Goal: Task Accomplishment & Management: Complete application form

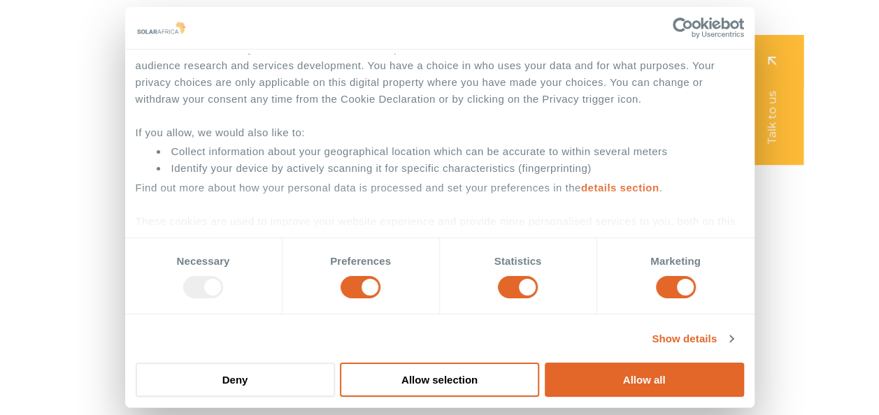
scroll to position [133, 0]
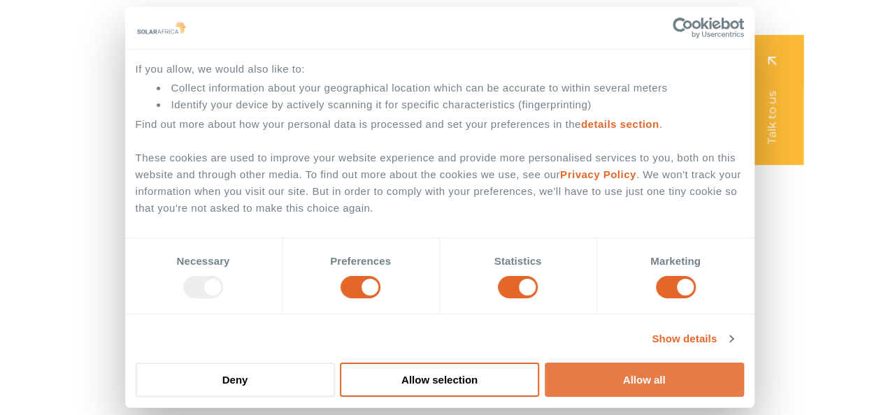
click at [688, 383] on button "Allow all" at bounding box center [644, 380] width 199 height 34
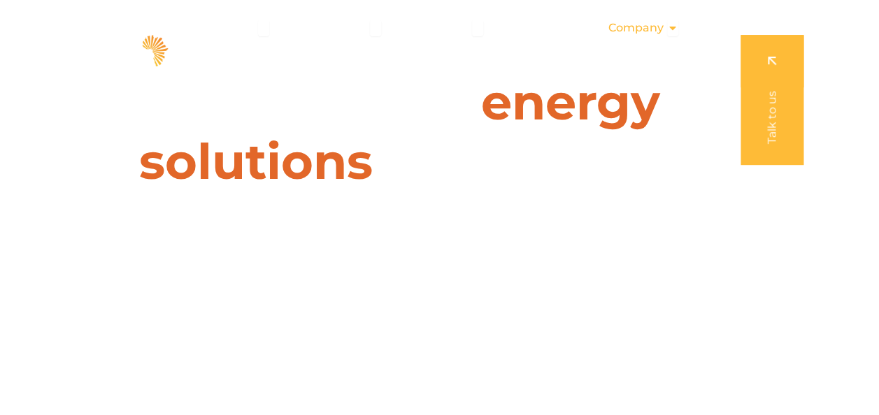
click at [661, 27] on span "Company" at bounding box center [635, 28] width 55 height 17
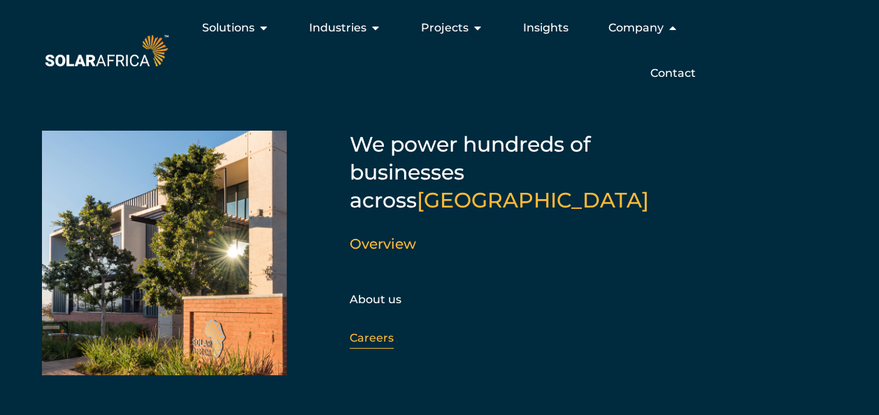
click at [383, 331] on link "Careers" at bounding box center [371, 337] width 44 height 13
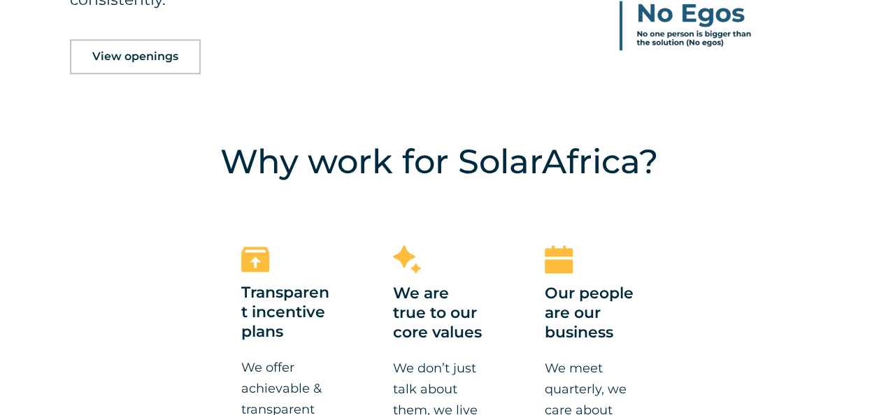
scroll to position [839, 0]
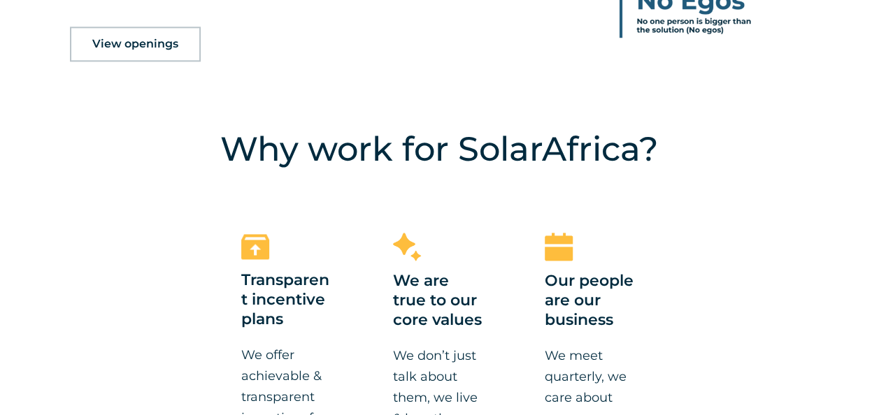
click at [149, 42] on span "View openings" at bounding box center [135, 43] width 86 height 11
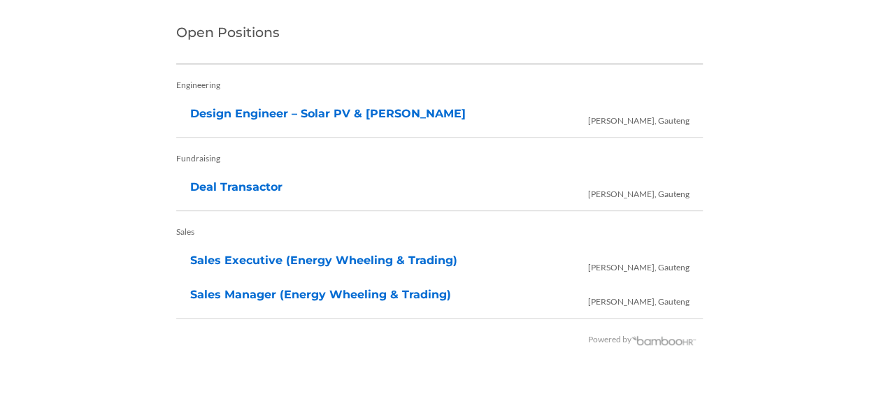
scroll to position [3022, 0]
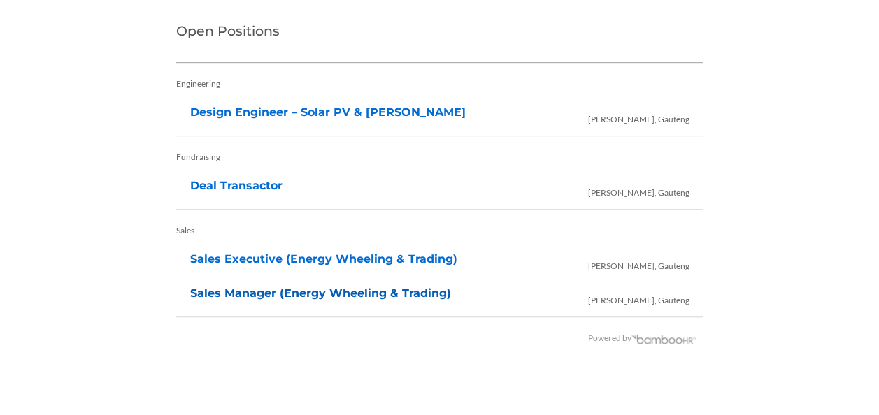
click at [322, 287] on link "Sales Manager (Energy Wheeling & Trading)" at bounding box center [320, 293] width 261 height 13
